Goal: Information Seeking & Learning: Learn about a topic

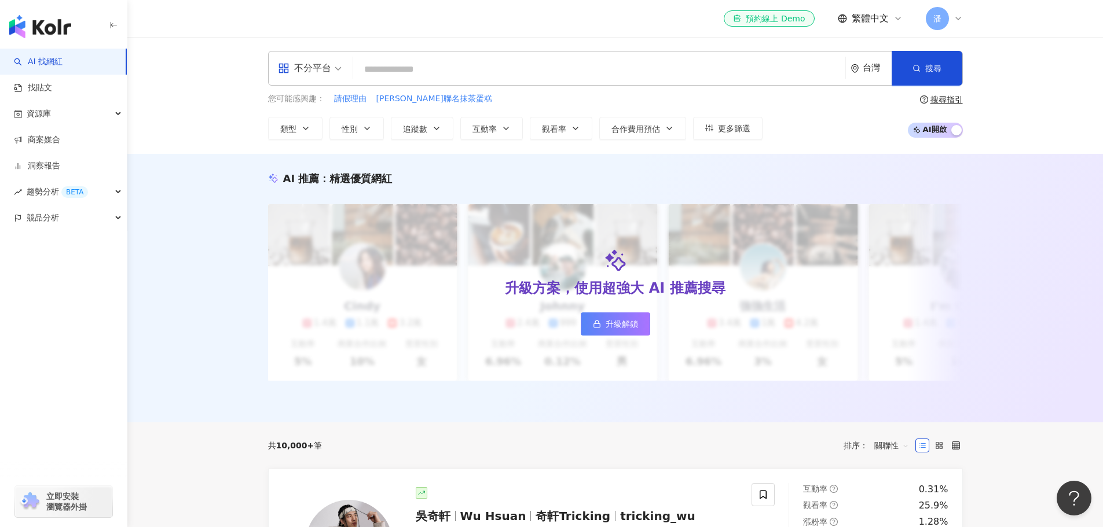
type input "**********"
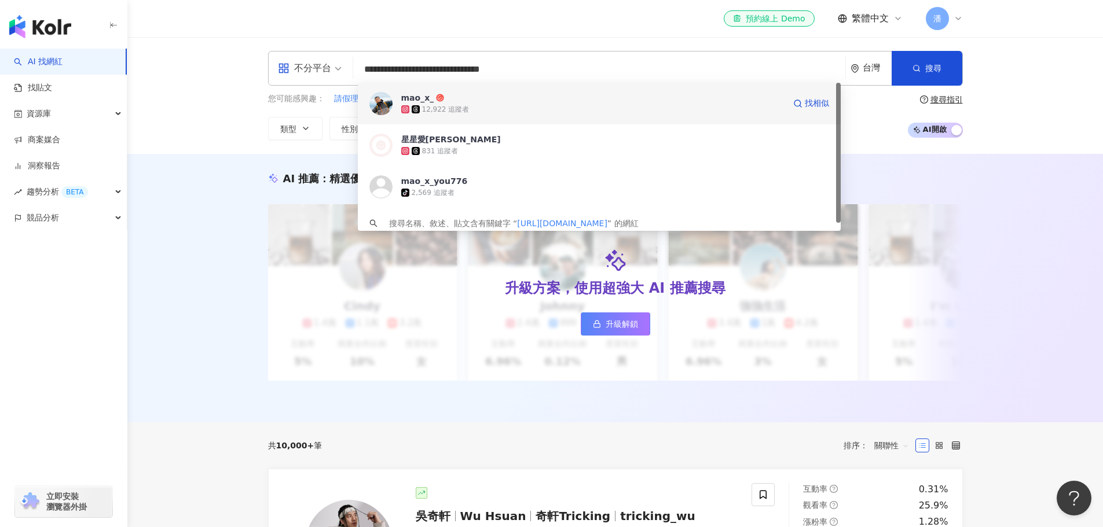
click at [503, 107] on div "12,922 追蹤者" at bounding box center [592, 110] width 383 height 12
